Goal: Task Accomplishment & Management: Manage account settings

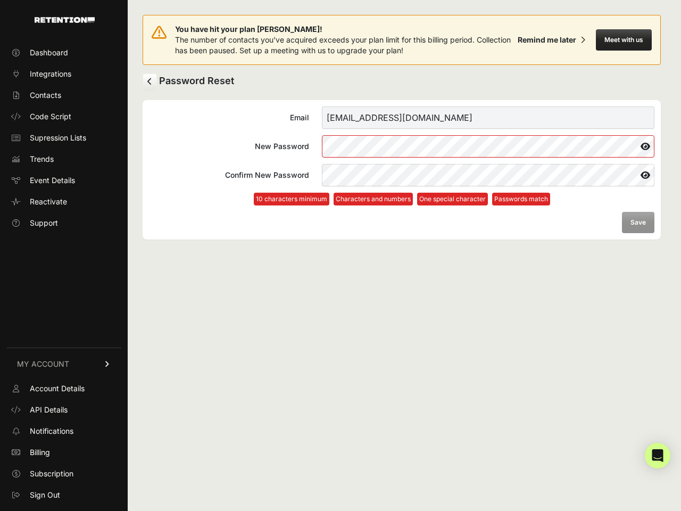
click at [624, 40] on button "Meet with us" at bounding box center [624, 39] width 56 height 21
click at [646, 146] on icon at bounding box center [646, 146] width 18 height 17
click at [646, 175] on icon at bounding box center [645, 175] width 19 height 17
click at [638, 222] on form "Email [EMAIL_ADDRESS][DOMAIN_NAME] New Password Confirm New Password 10 charact…" at bounding box center [402, 169] width 506 height 127
click at [658, 456] on icon "Open Intercom Messenger" at bounding box center [658, 455] width 11 height 13
